Goal: Information Seeking & Learning: Learn about a topic

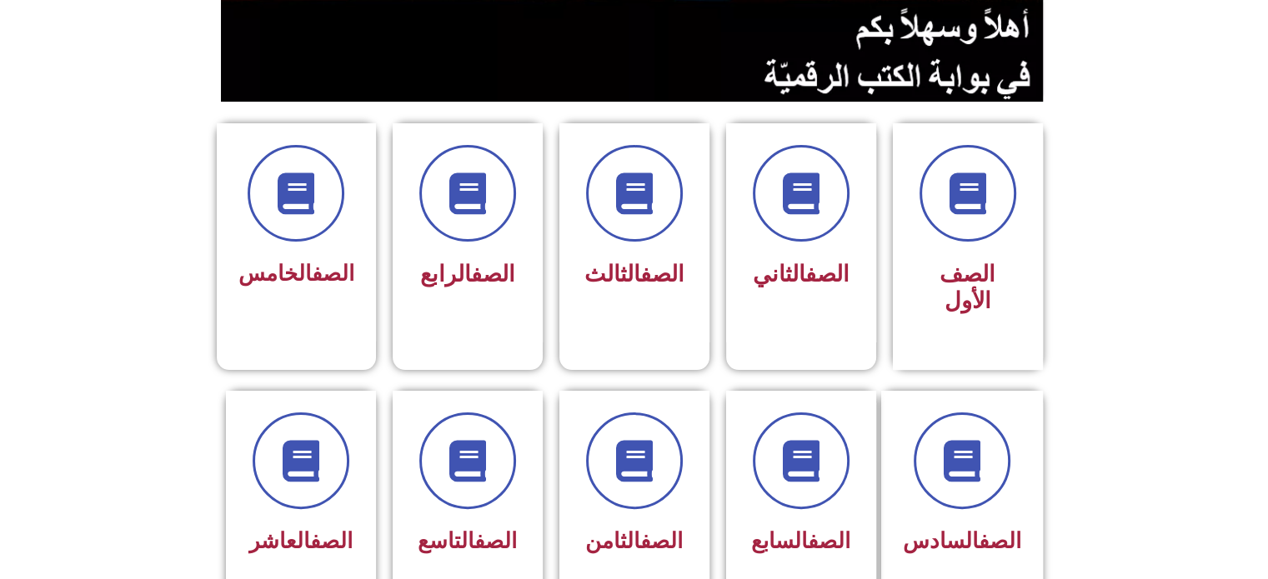
scroll to position [349, 0]
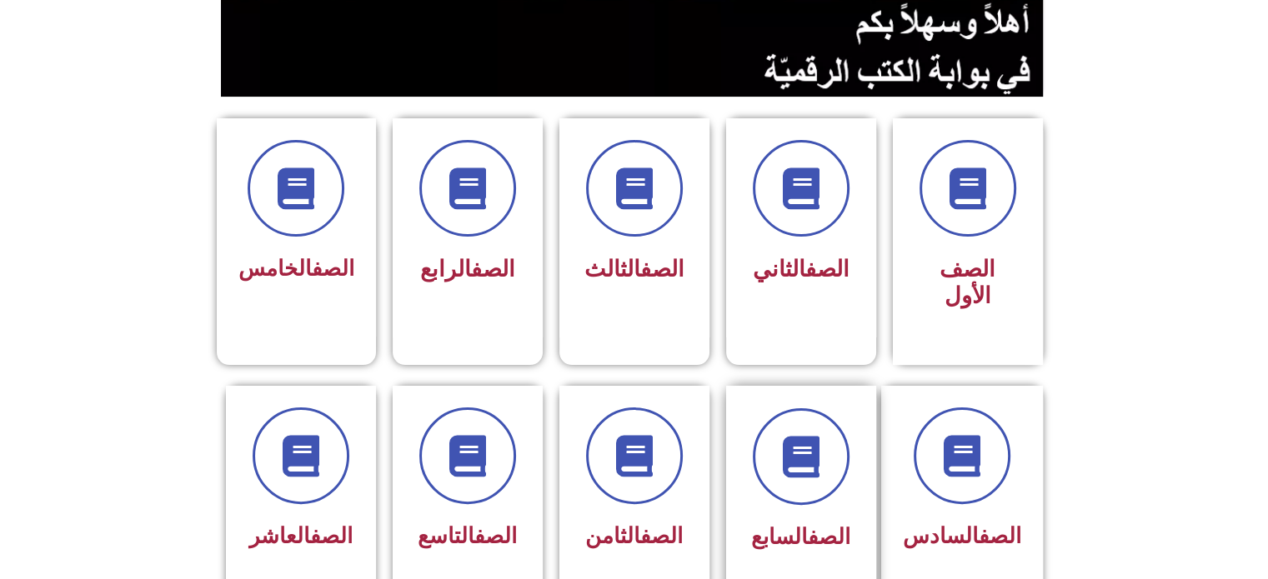
click at [799, 482] on div "الصف السابع" at bounding box center [801, 483] width 105 height 150
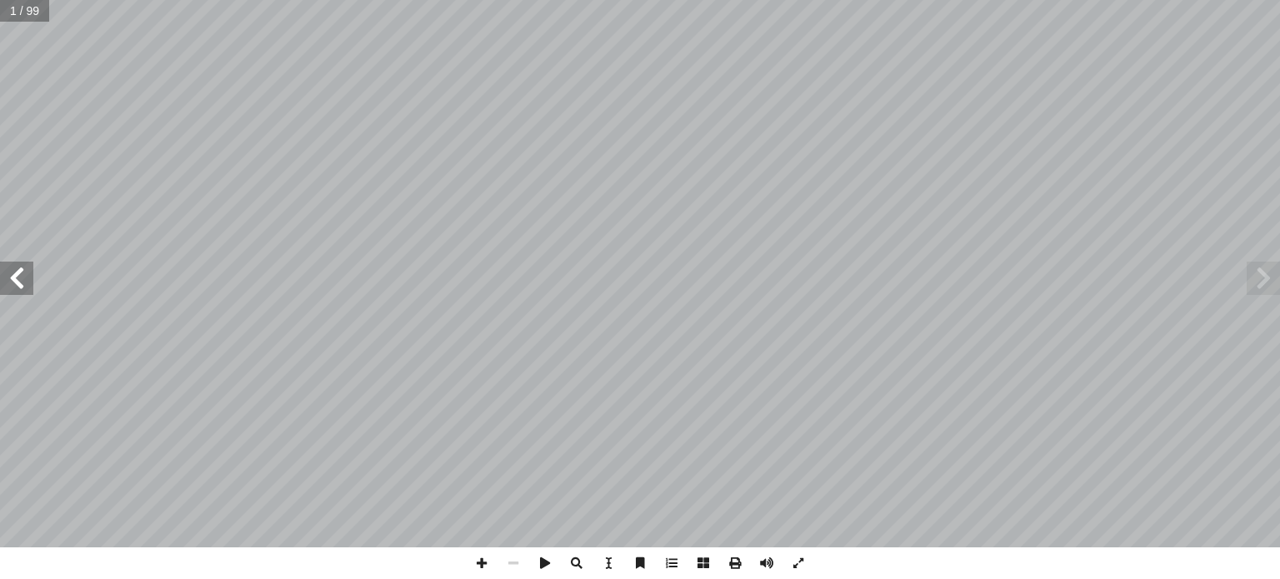
click at [21, 288] on span at bounding box center [16, 278] width 33 height 33
click at [483, 563] on span at bounding box center [482, 564] width 32 height 32
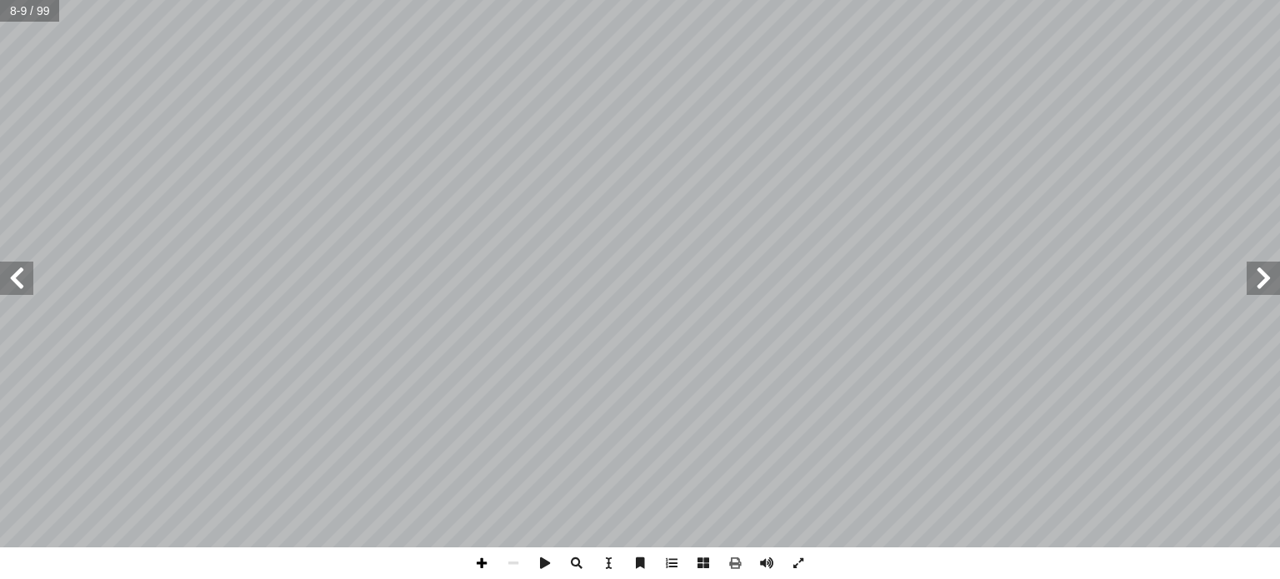
click at [483, 563] on span at bounding box center [482, 564] width 32 height 32
click at [511, 563] on span at bounding box center [514, 564] width 32 height 32
